Goal: Transaction & Acquisition: Register for event/course

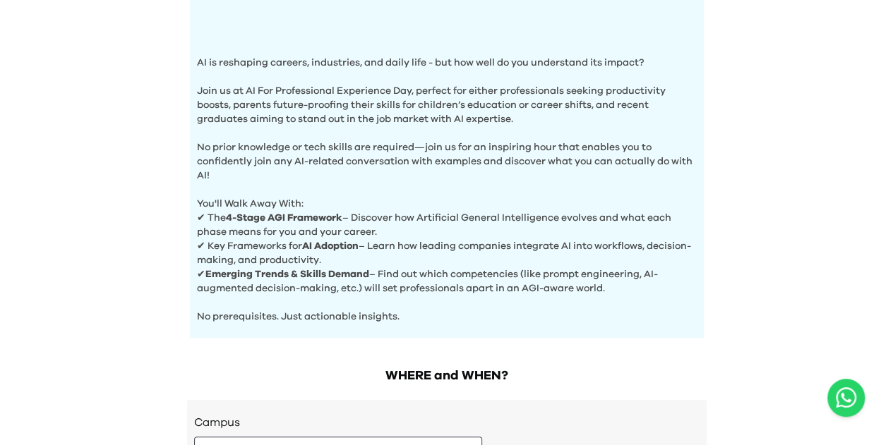
scroll to position [635, 0]
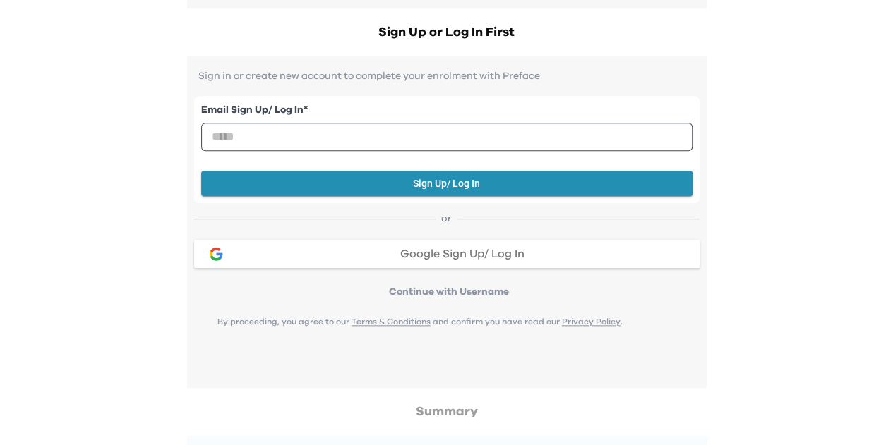
scroll to position [847, 0]
